Goal: Task Accomplishment & Management: Use online tool/utility

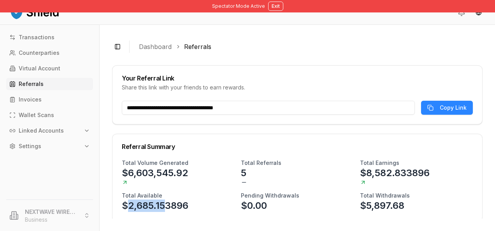
scroll to position [51, 0]
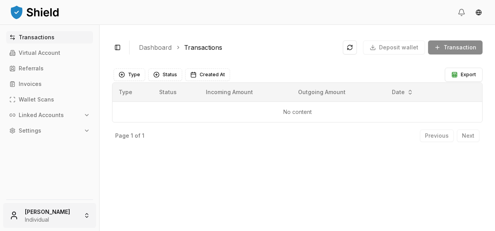
click at [42, 212] on html "Transactions Virtual Account Referrals Invoices Wallet Scans Linked Accounts Se…" at bounding box center [247, 115] width 495 height 231
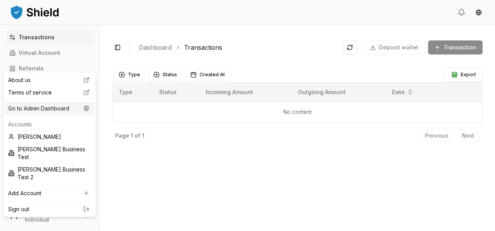
click at [44, 107] on div "Go to Admin Dashboard" at bounding box center [49, 108] width 89 height 12
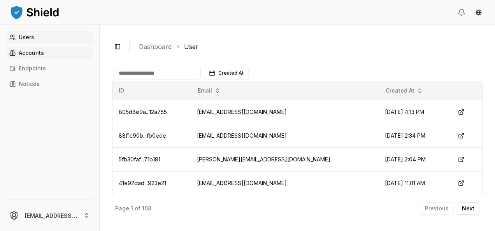
click at [78, 49] on link "Accounts" at bounding box center [49, 53] width 87 height 12
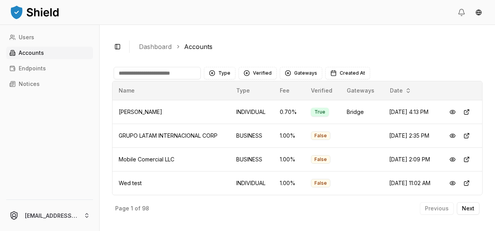
click at [152, 72] on input at bounding box center [157, 73] width 87 height 12
type input "*"
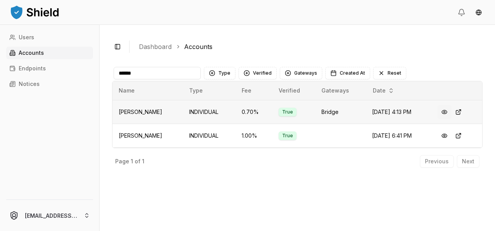
type input "******"
click at [450, 110] on button at bounding box center [445, 112] width 14 height 14
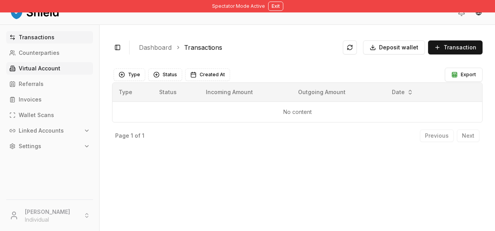
click at [40, 67] on p "Virtual Account" at bounding box center [40, 68] width 42 height 5
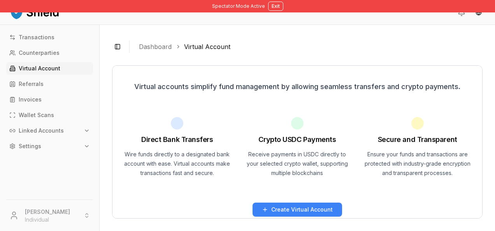
scroll to position [11, 0]
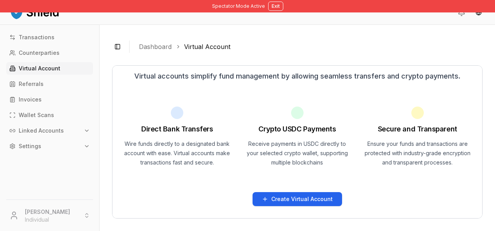
click at [306, 198] on p "Create Virtual Account" at bounding box center [302, 199] width 62 height 5
click at [287, 192] on button "Create Virtual Account" at bounding box center [298, 199] width 90 height 14
